Goal: Check status

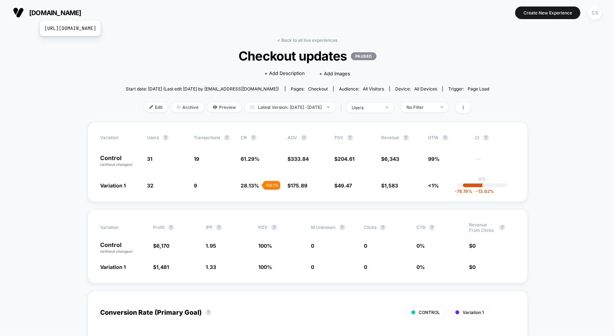
click at [81, 12] on span "[DOMAIN_NAME]" at bounding box center [55, 13] width 52 height 8
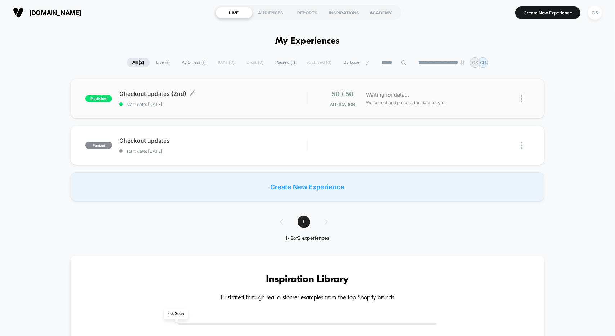
click at [247, 97] on span "Checkout updates (2nd) Click to edit experience details" at bounding box center [213, 93] width 188 height 7
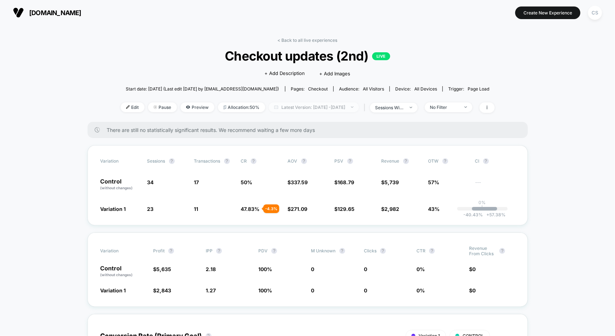
click at [305, 107] on span "Latest Version: [DATE] - [DATE]" at bounding box center [314, 107] width 90 height 10
select select "*"
select select "****"
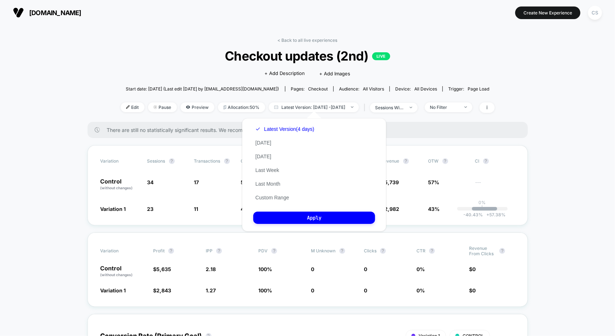
click at [270, 194] on div "Latest Version (4 days) [DATE] [DATE] Last Week Last Month Custom Range" at bounding box center [284, 163] width 63 height 82
click at [268, 196] on button "Custom Range" at bounding box center [272, 197] width 38 height 6
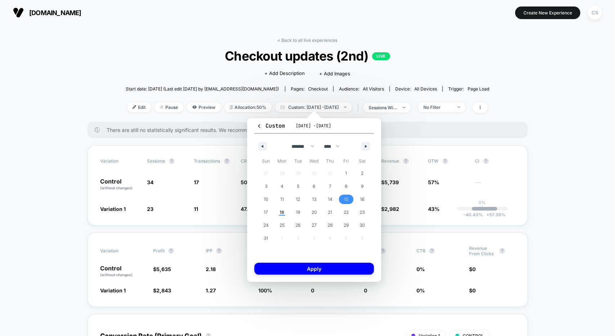
click at [344, 201] on span "15" at bounding box center [346, 199] width 16 height 9
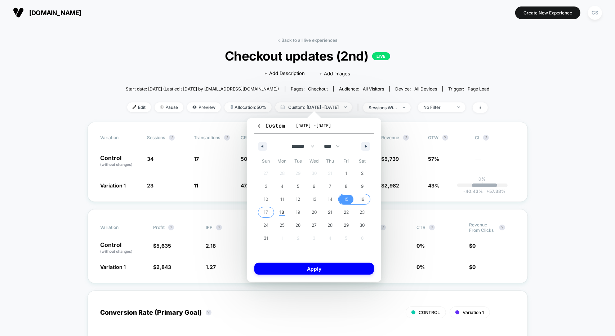
click at [265, 213] on span "17" at bounding box center [266, 212] width 4 height 13
click at [310, 266] on button "Apply" at bounding box center [314, 269] width 120 height 12
